Goal: Information Seeking & Learning: Learn about a topic

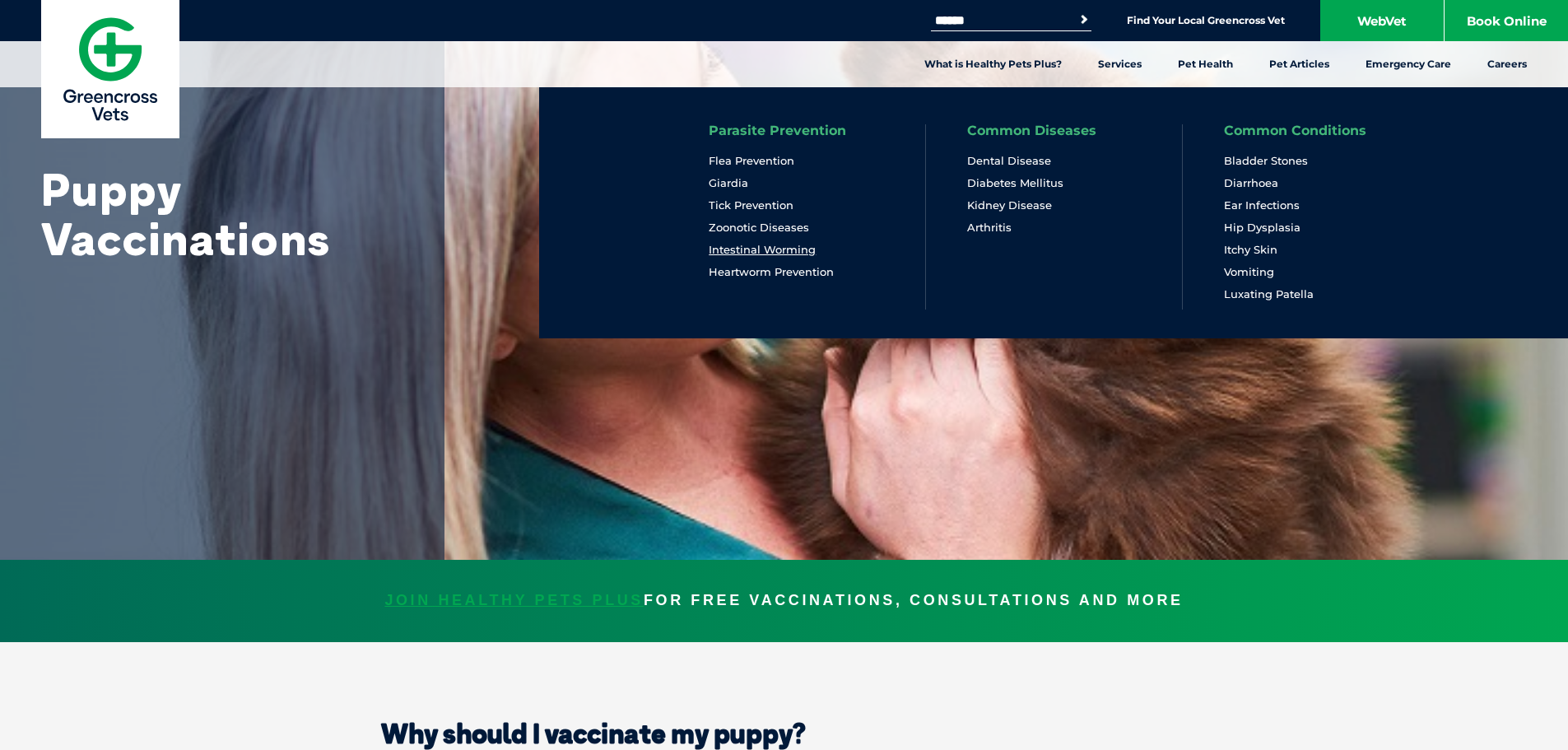
click at [724, 249] on link "Intestinal Worming" at bounding box center [762, 249] width 107 height 14
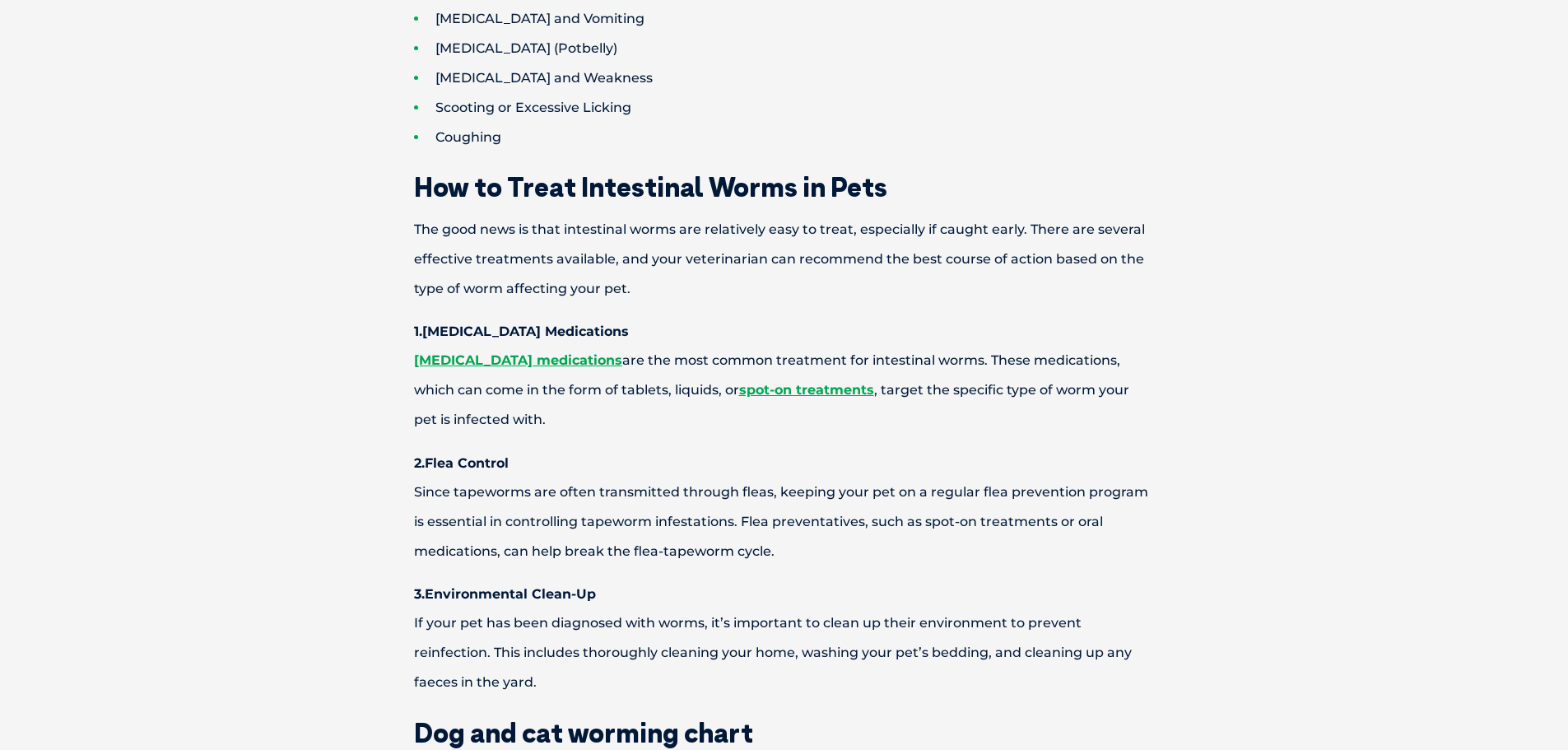
scroll to position [2389, 0]
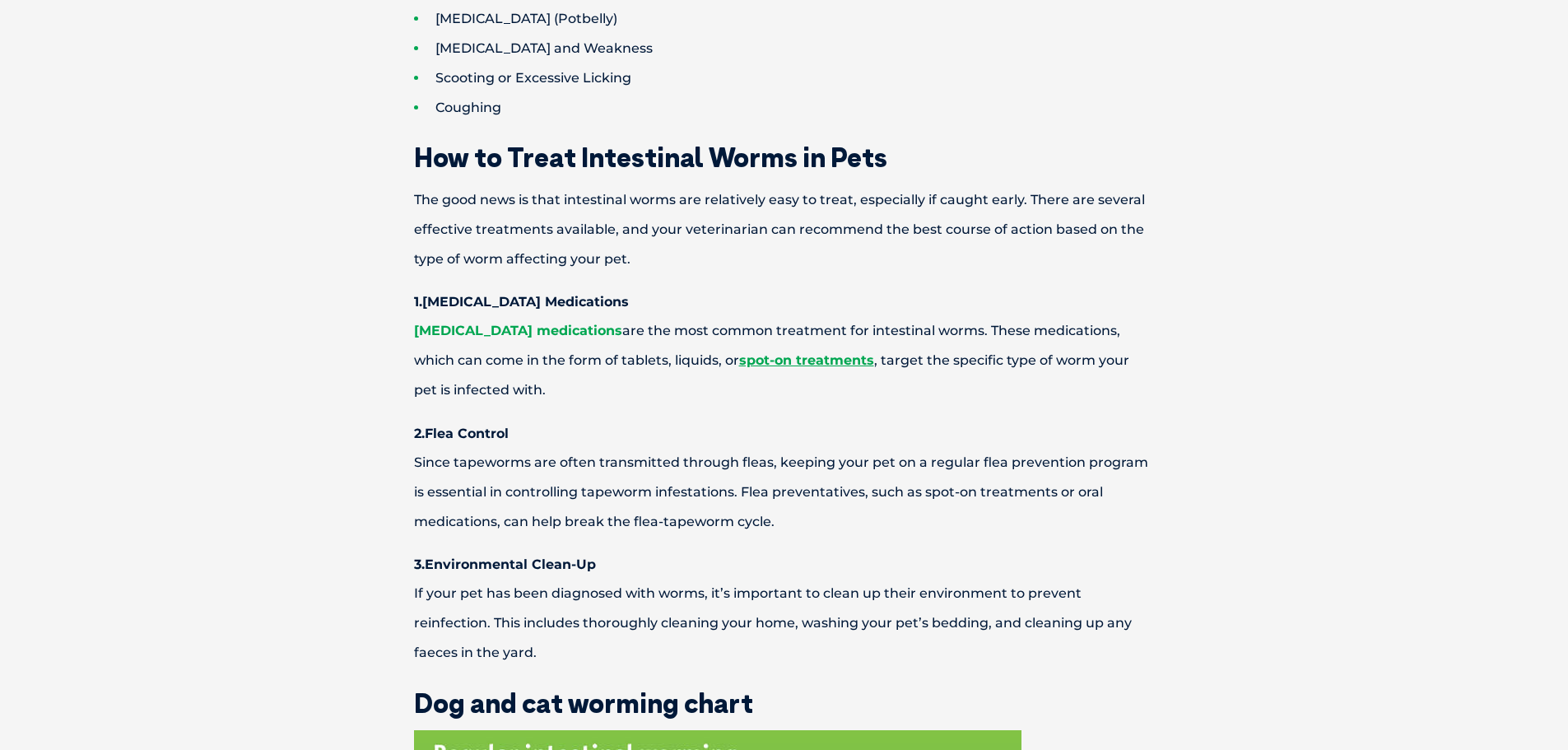
click at [468, 331] on link "Deworming medications" at bounding box center [518, 330] width 208 height 15
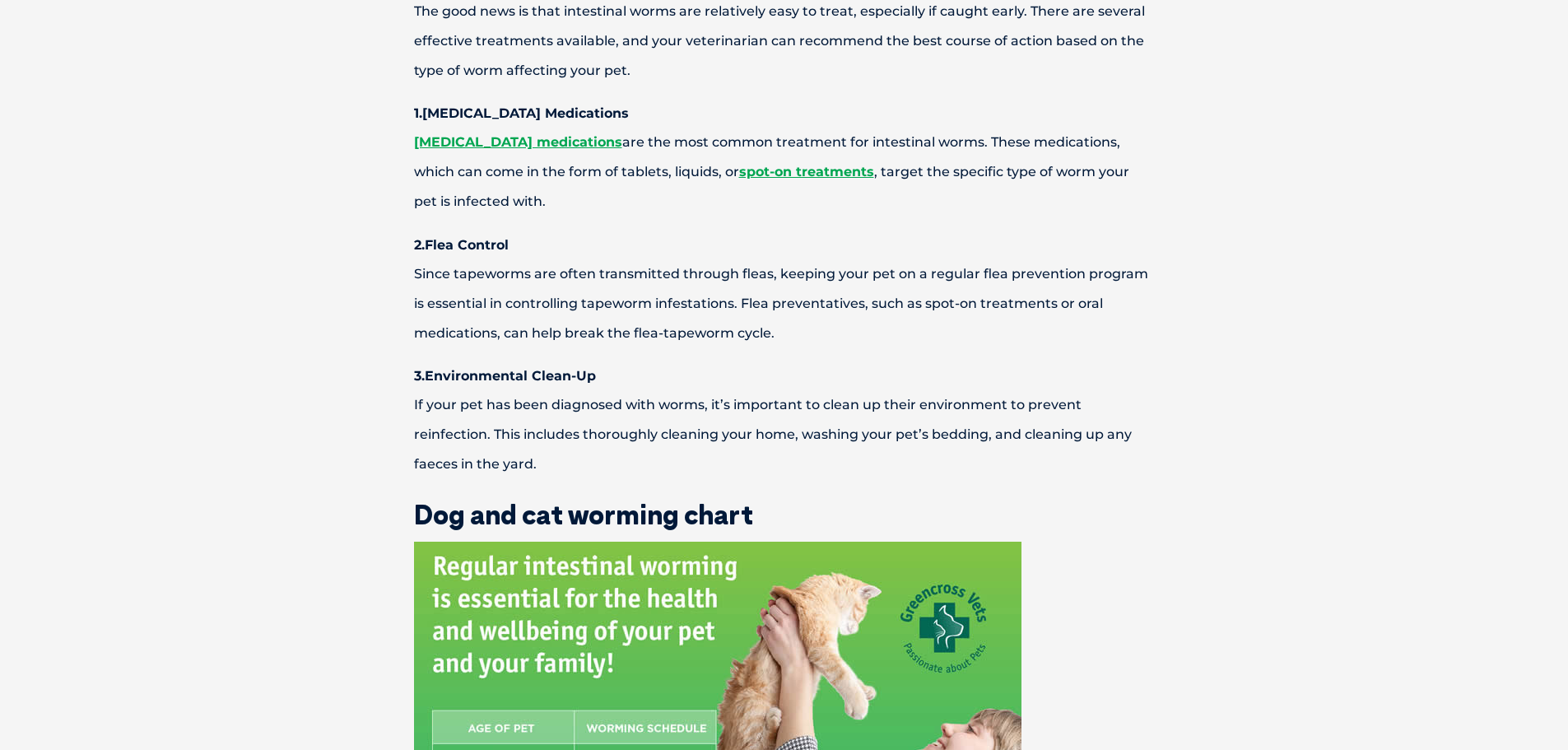
scroll to position [2471, 0]
